Goal: Task Accomplishment & Management: Manage account settings

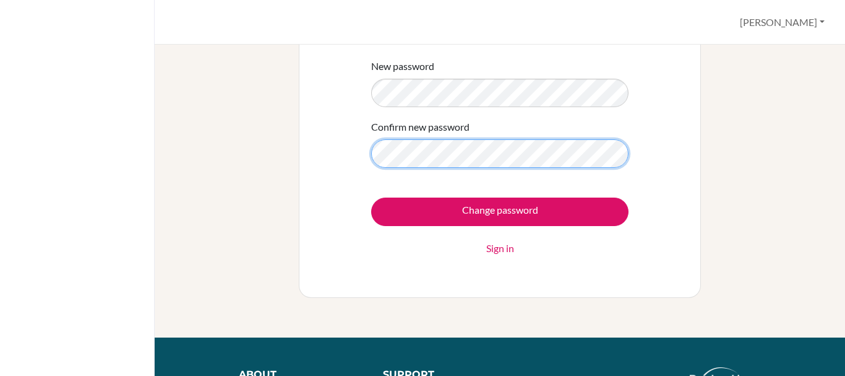
scroll to position [147, 0]
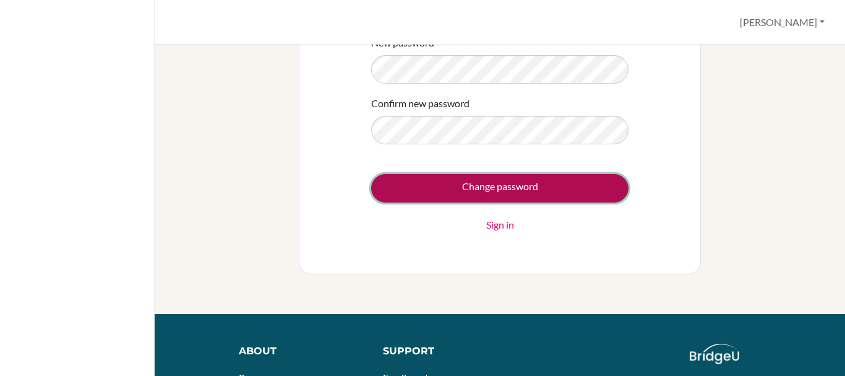
click at [530, 178] on input "Change password" at bounding box center [499, 188] width 257 height 28
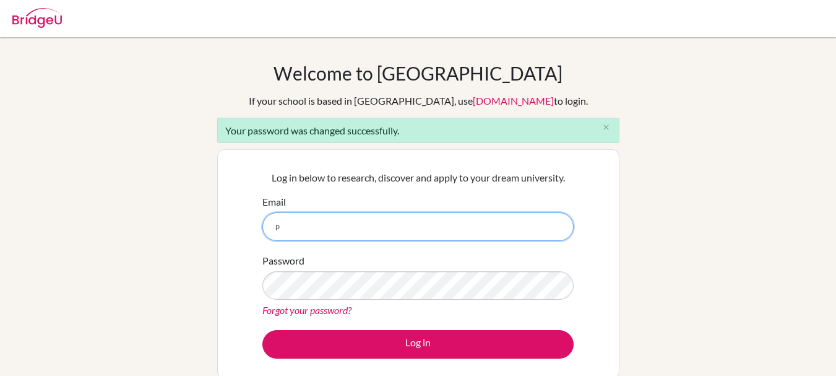
type input "[PERSON_NAME][EMAIL_ADDRESS][DOMAIN_NAME]"
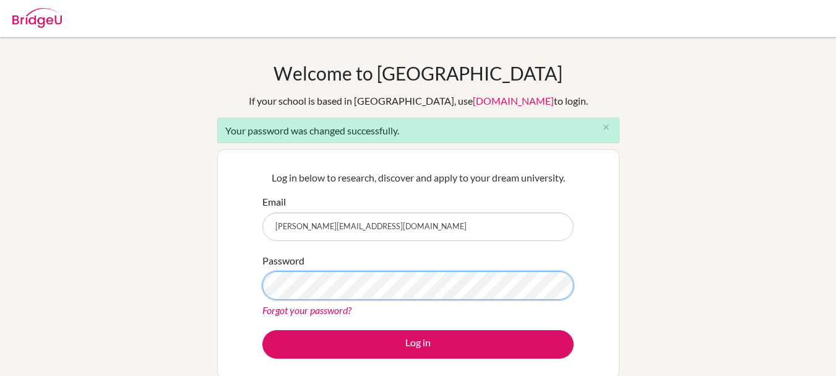
click at [262, 330] on button "Log in" at bounding box center [417, 344] width 311 height 28
